Goal: Transaction & Acquisition: Download file/media

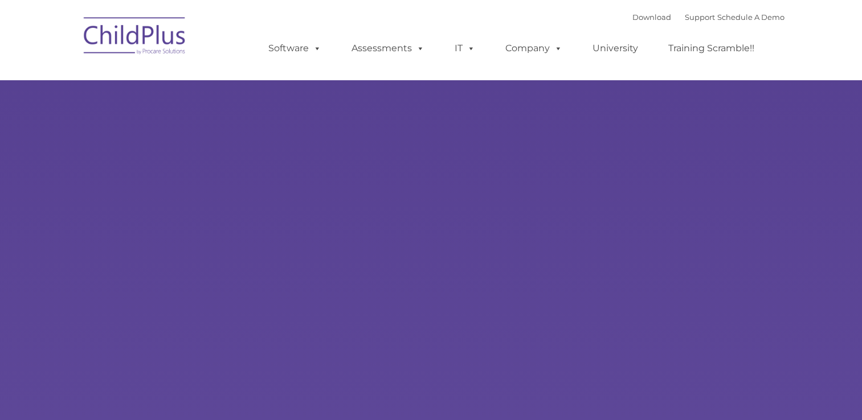
select select "MEDIUM"
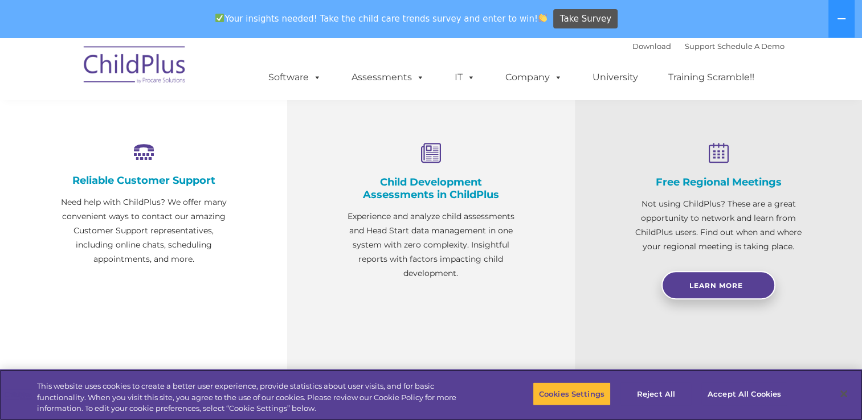
scroll to position [471, 0]
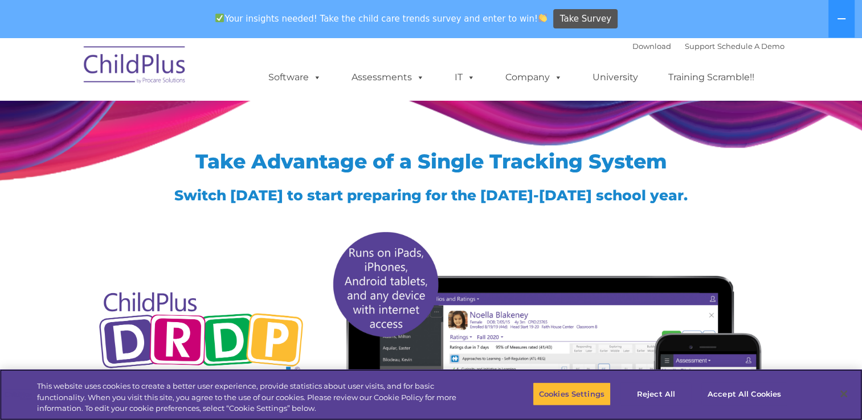
click at [562, 381] on div "Cookies Settings Reject All Accept All Cookies" at bounding box center [663, 395] width 262 height 40
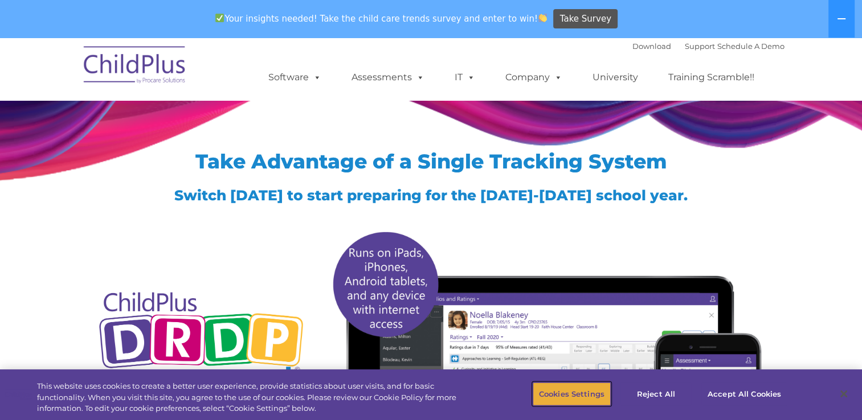
click at [572, 396] on button "Cookies Settings" at bounding box center [571, 394] width 78 height 24
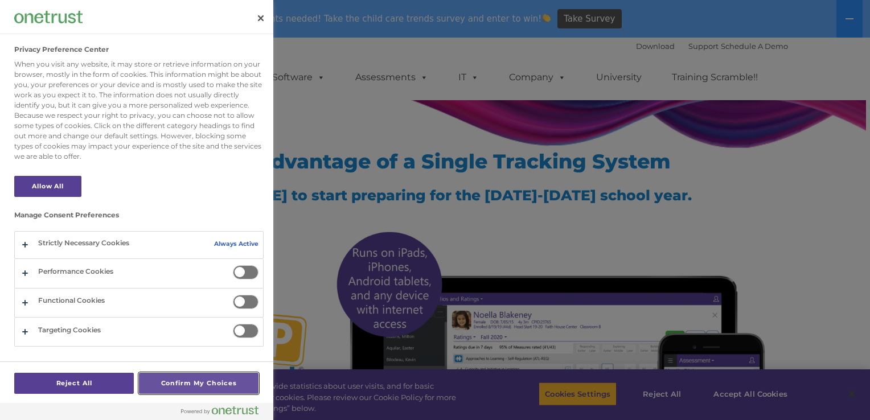
click at [220, 375] on button "Confirm My Choices" at bounding box center [199, 383] width 120 height 21
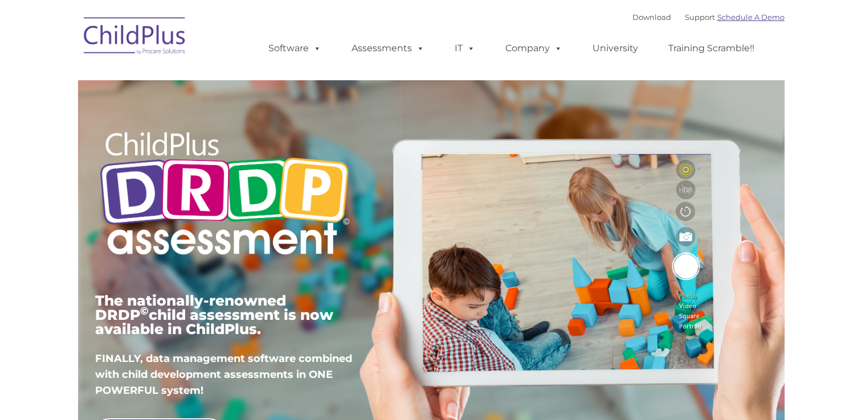
type input ""
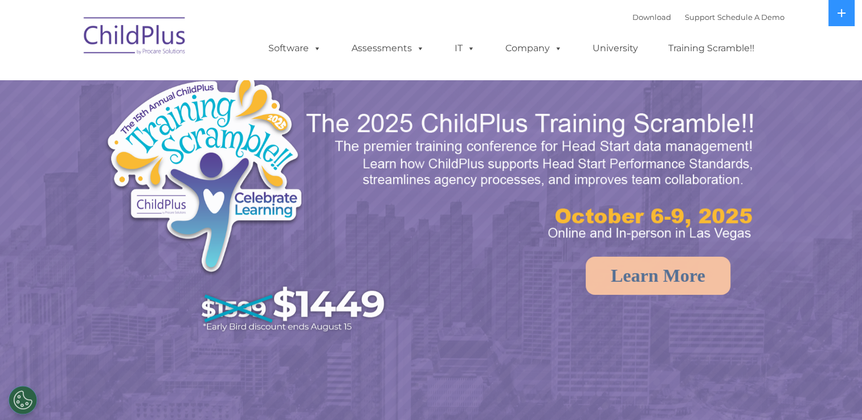
select select "MEDIUM"
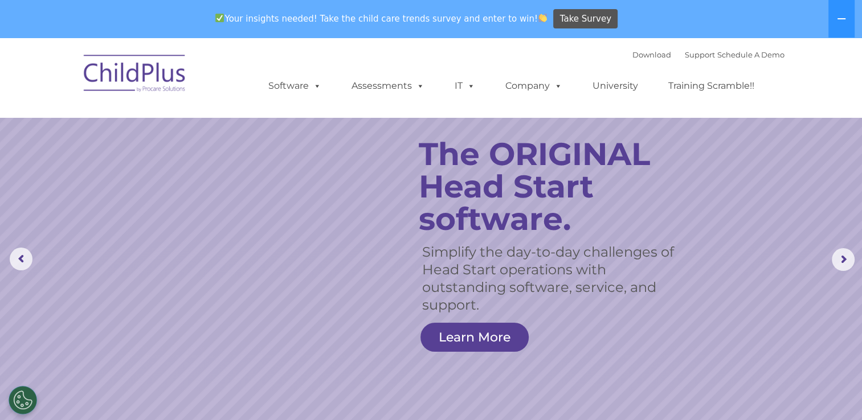
click at [736, 346] on rs-slide "Simplify the day-to-day challenges of Head Start operations with outstanding so…" at bounding box center [431, 260] width 862 height 444
click at [643, 48] on div "Download Support | Schedule A Demo " at bounding box center [708, 54] width 152 height 17
click at [642, 51] on link "Download" at bounding box center [651, 54] width 39 height 9
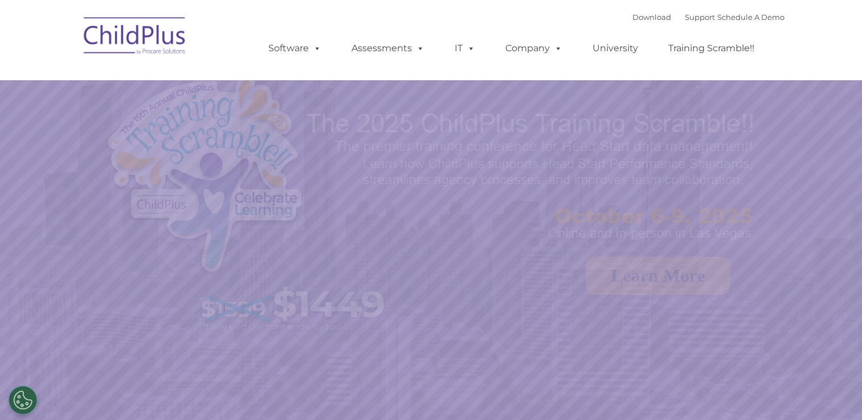
select select "MEDIUM"
